Goal: Communication & Community: Ask a question

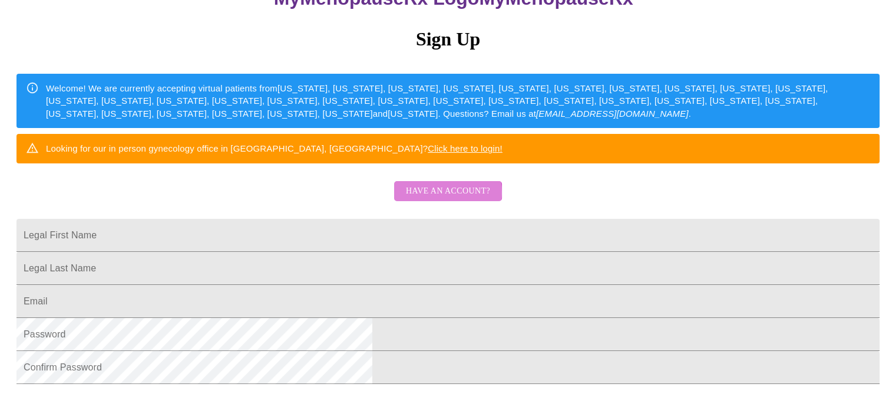
click at [443, 199] on span "Have an account?" at bounding box center [448, 191] width 84 height 15
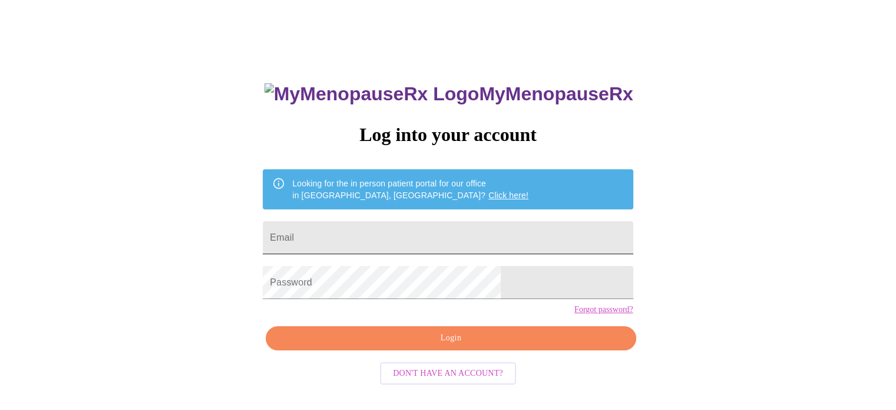
click at [402, 237] on input "Email" at bounding box center [448, 237] width 370 height 33
type input "[EMAIL_ADDRESS][DOMAIN_NAME]"
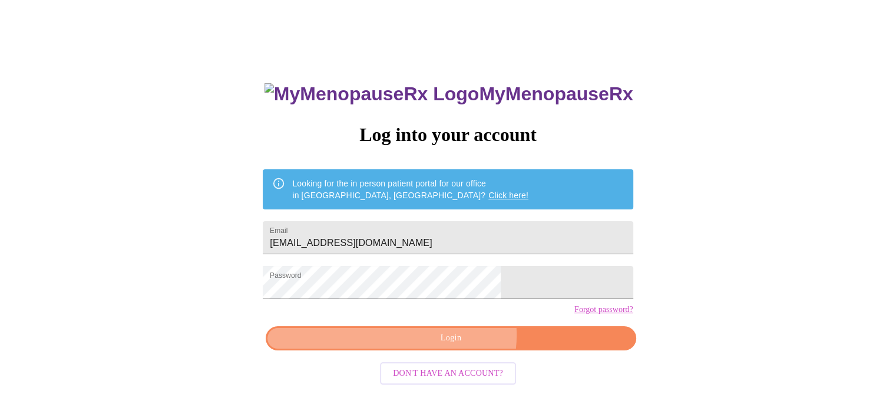
click at [457, 345] on span "Login" at bounding box center [450, 338] width 343 height 15
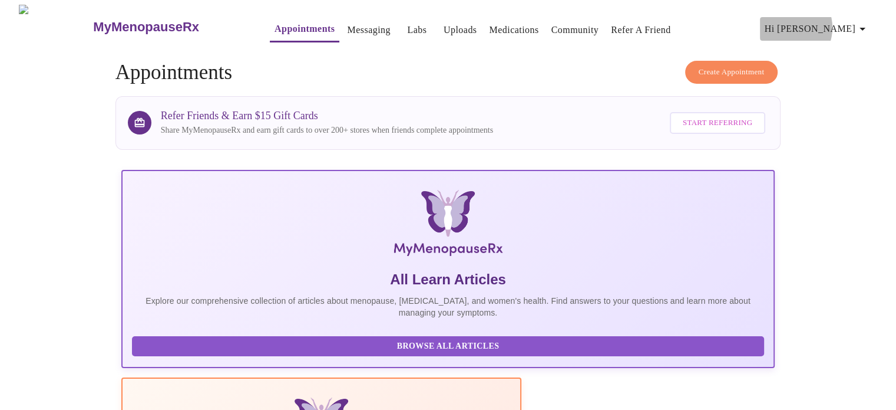
click at [834, 23] on span "Hi [PERSON_NAME]" at bounding box center [817, 29] width 105 height 16
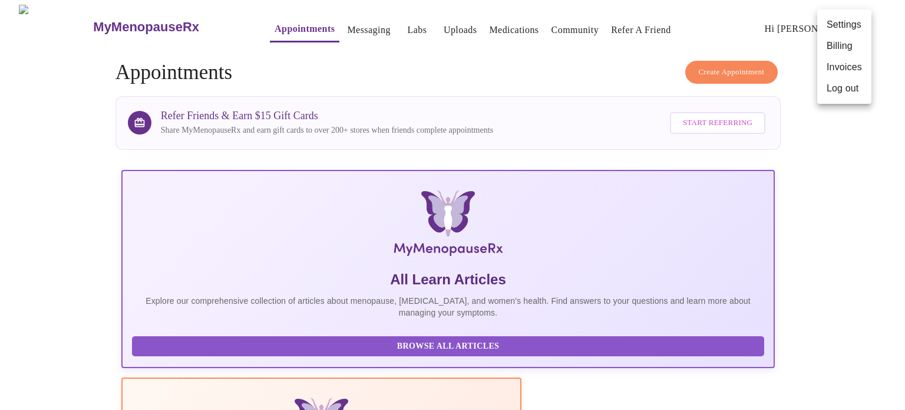
click at [554, 70] on div at bounding box center [452, 205] width 905 height 410
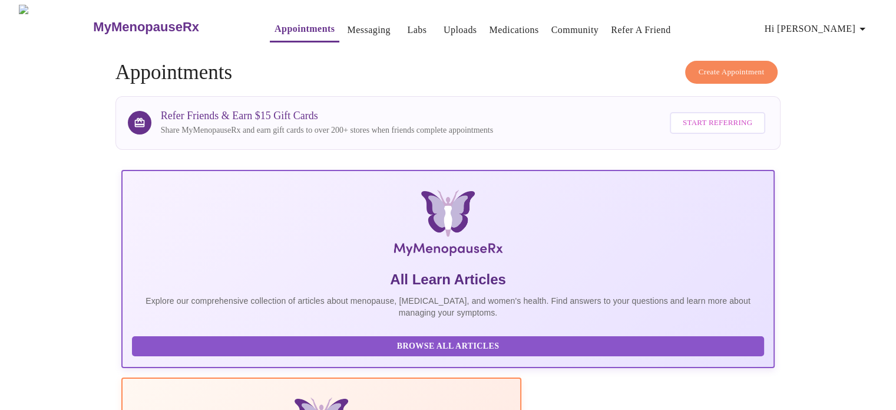
click at [347, 23] on link "Messaging" at bounding box center [368, 30] width 43 height 16
click at [712, 65] on span "Create Appointment" at bounding box center [732, 72] width 66 height 14
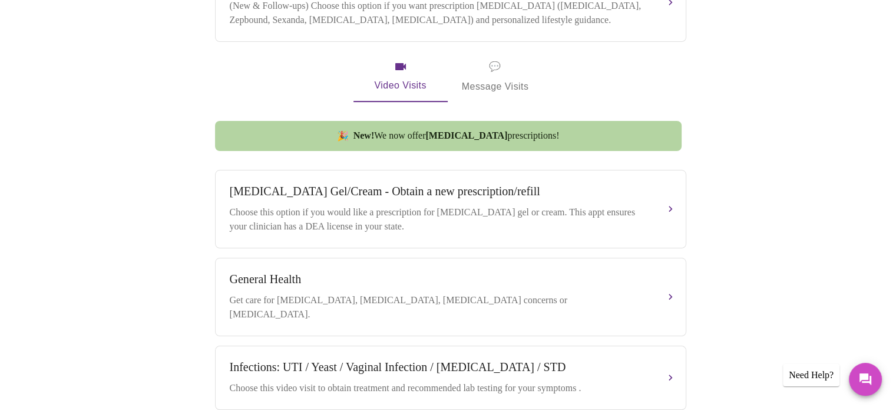
scroll to position [561, 0]
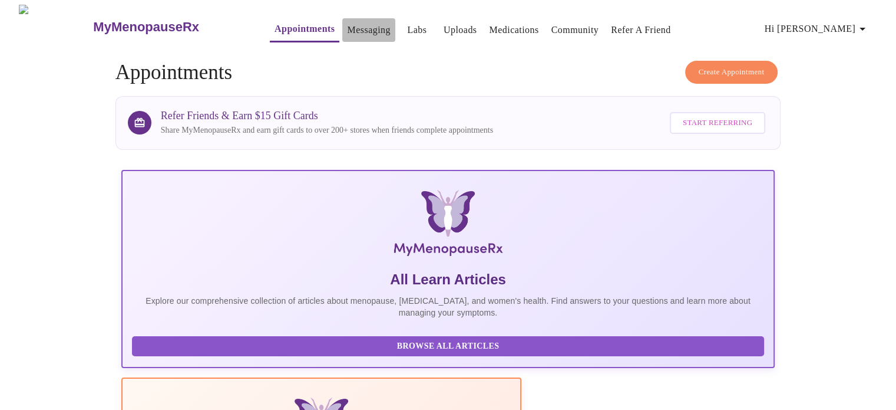
click at [352, 28] on link "Messaging" at bounding box center [368, 30] width 43 height 16
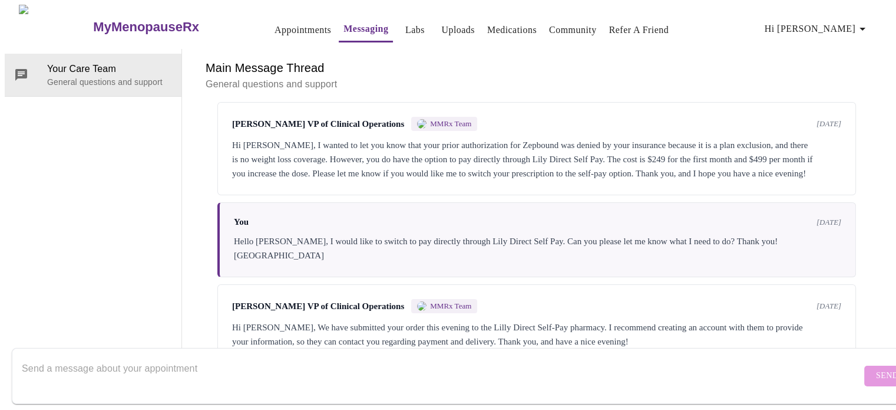
click at [488, 27] on link "Medications" at bounding box center [511, 30] width 49 height 16
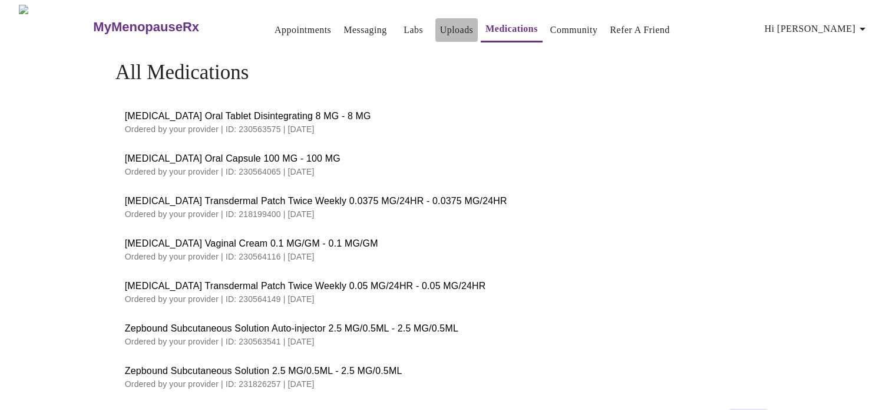
click at [440, 22] on link "Uploads" at bounding box center [457, 30] width 34 height 16
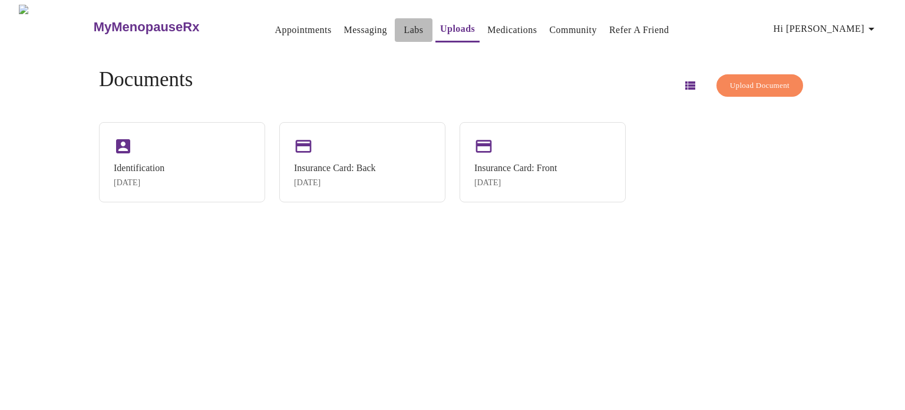
click at [404, 28] on link "Labs" at bounding box center [413, 30] width 19 height 16
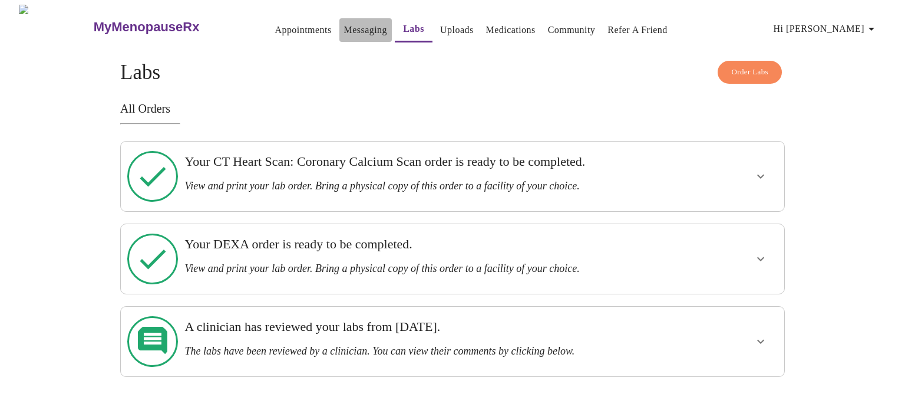
click at [344, 25] on link "Messaging" at bounding box center [365, 30] width 43 height 16
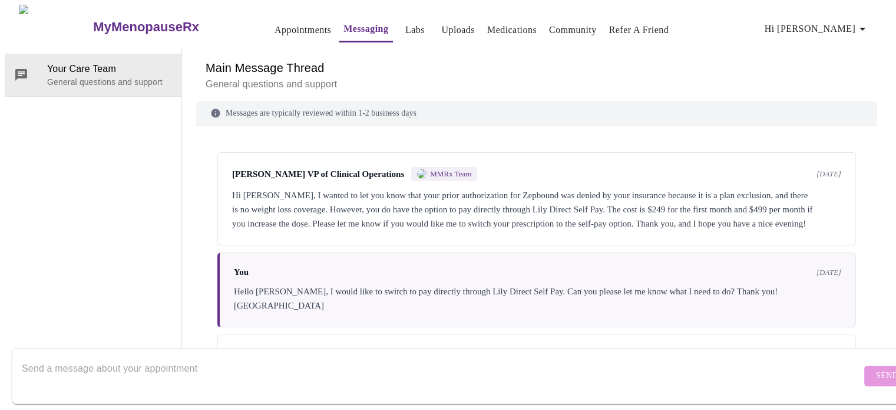
scroll to position [58, 0]
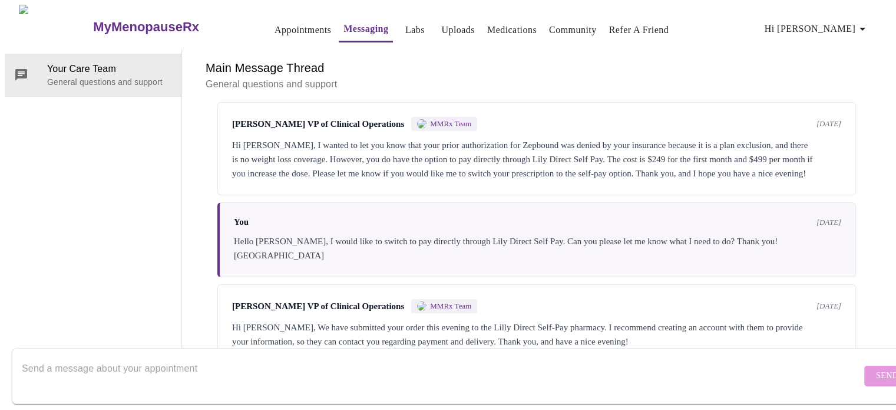
click at [200, 357] on textarea "Send a message about your appointment" at bounding box center [442, 376] width 840 height 38
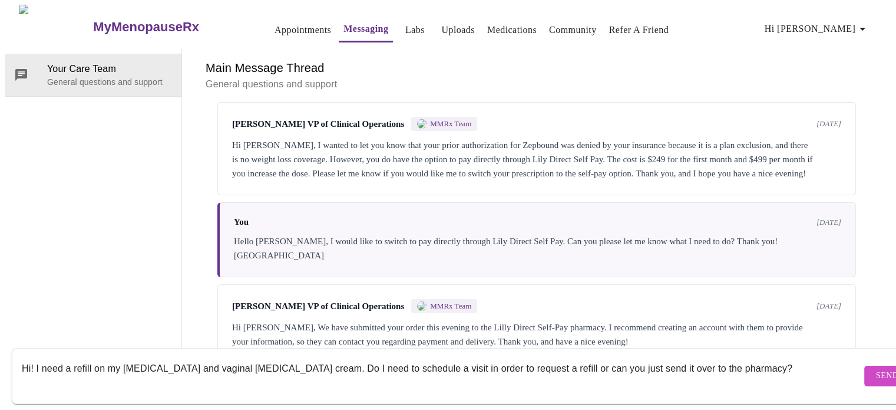
type textarea "Hi! I need a refill on my [MEDICAL_DATA] and vaginal [MEDICAL_DATA] cream. Do I…"
click at [876, 368] on span "Send" at bounding box center [887, 375] width 22 height 15
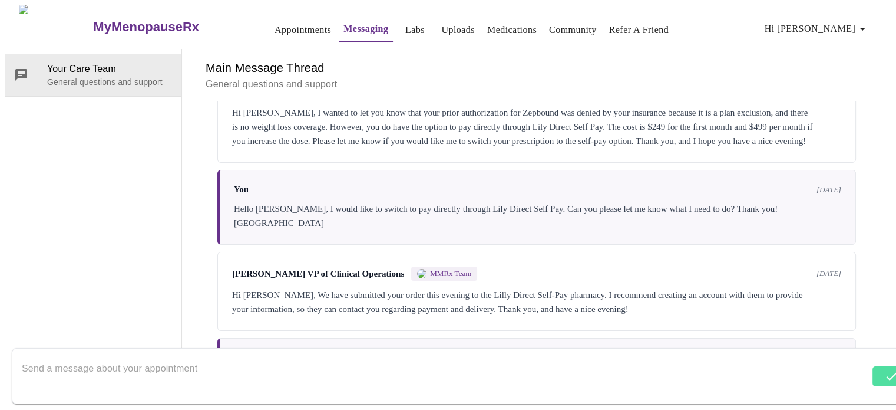
scroll to position [143, 0]
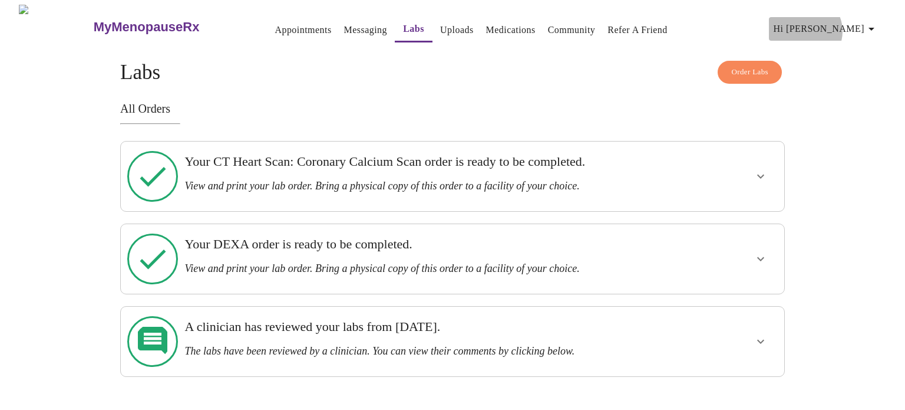
click at [853, 27] on span "Hi [PERSON_NAME]" at bounding box center [826, 29] width 105 height 16
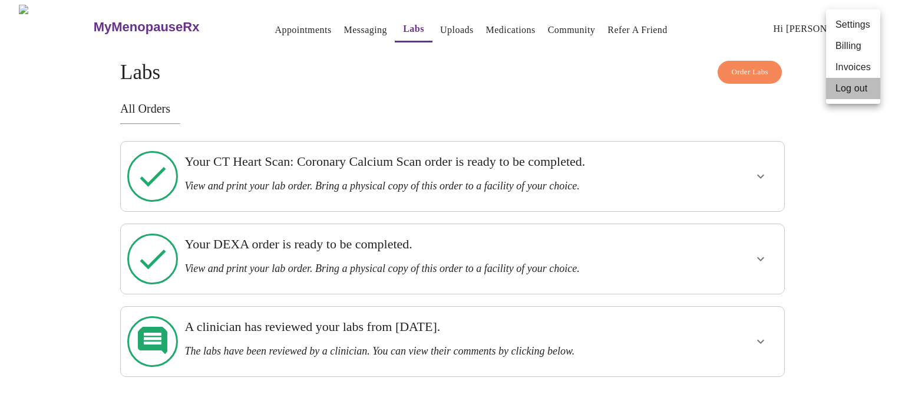
click at [851, 91] on li "Log out" at bounding box center [853, 88] width 54 height 21
